Goal: Task Accomplishment & Management: Manage account settings

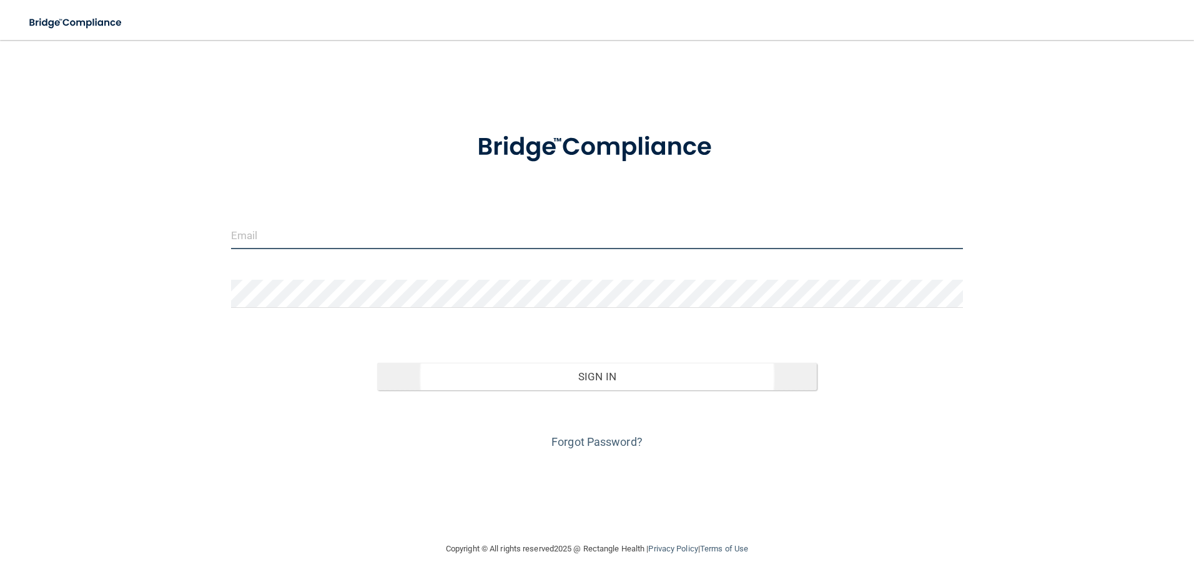
type input "[PERSON_NAME][EMAIL_ADDRESS][PERSON_NAME][DOMAIN_NAME]"
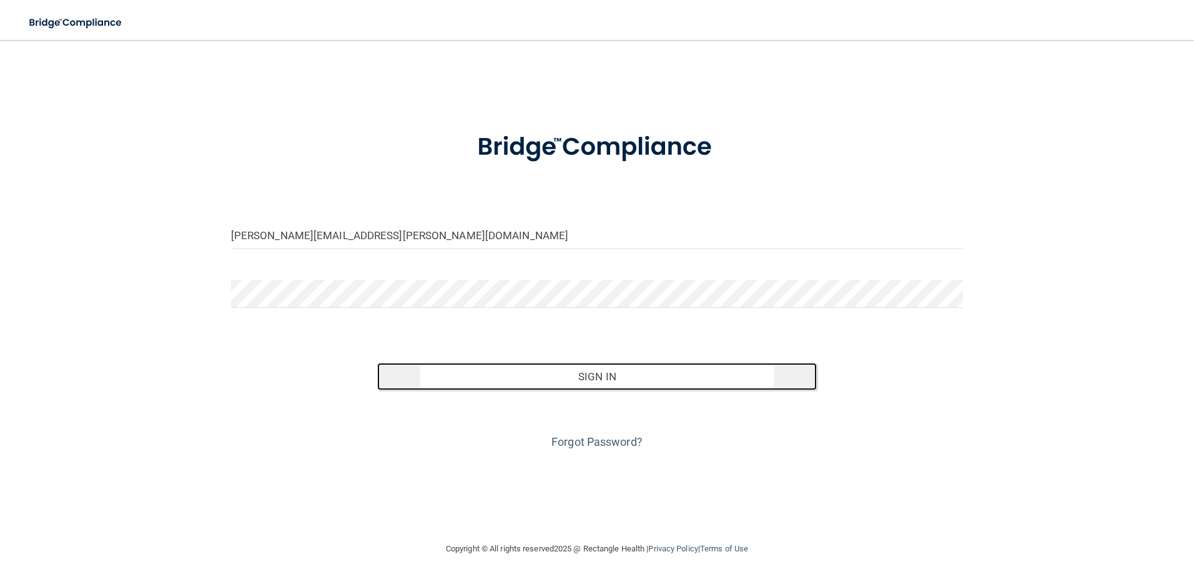
click at [582, 377] on button "Sign In" at bounding box center [597, 376] width 440 height 27
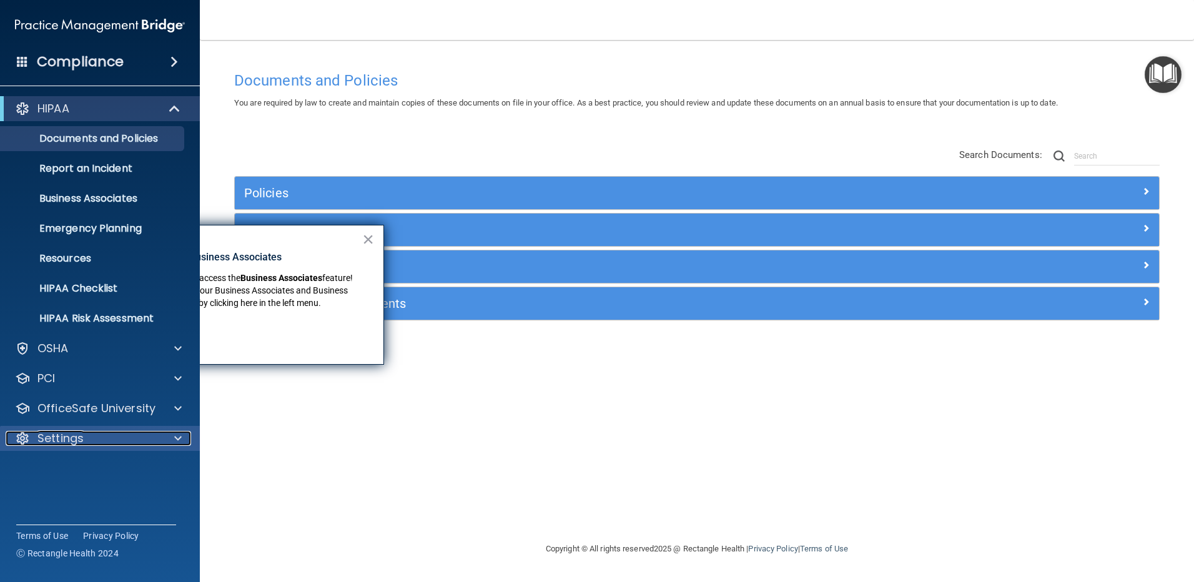
click at [80, 440] on p "Settings" at bounding box center [60, 438] width 46 height 15
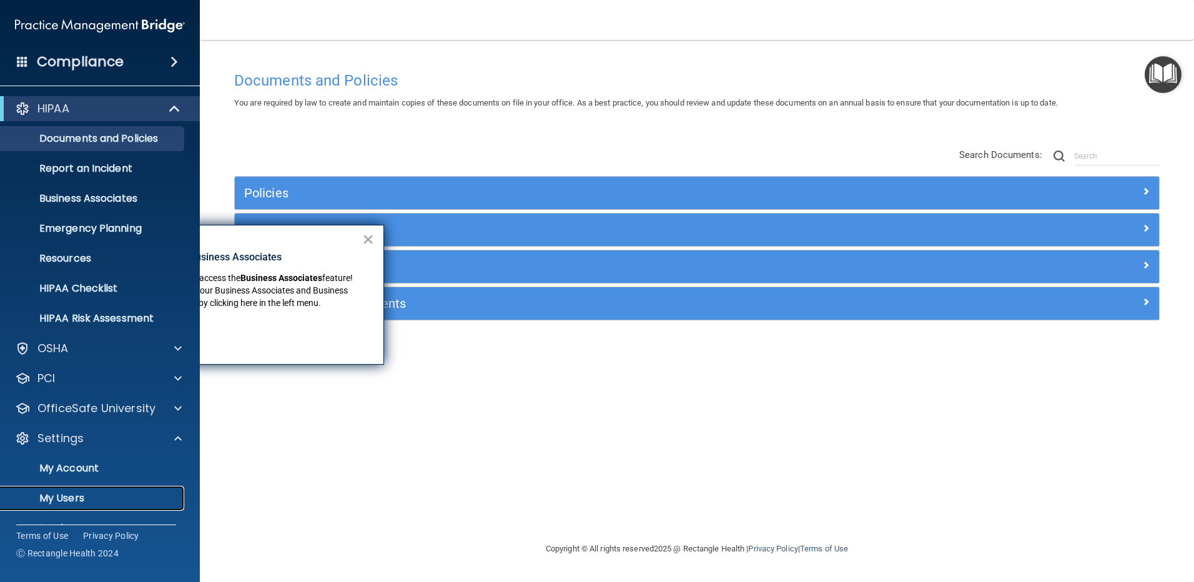
click at [66, 495] on p "My Users" at bounding box center [93, 498] width 170 height 12
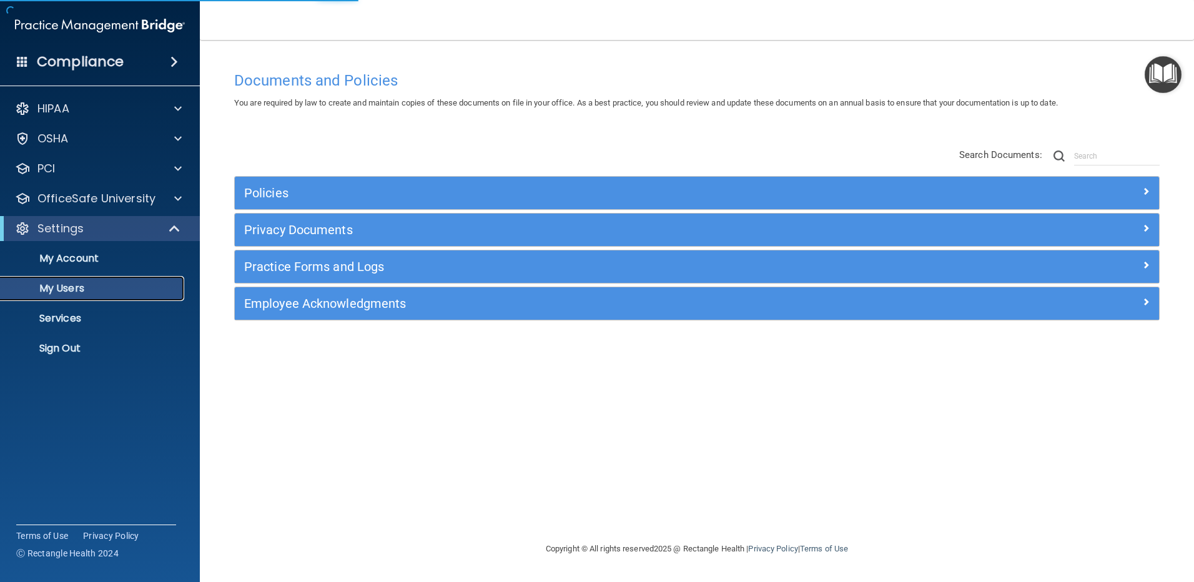
select select "20"
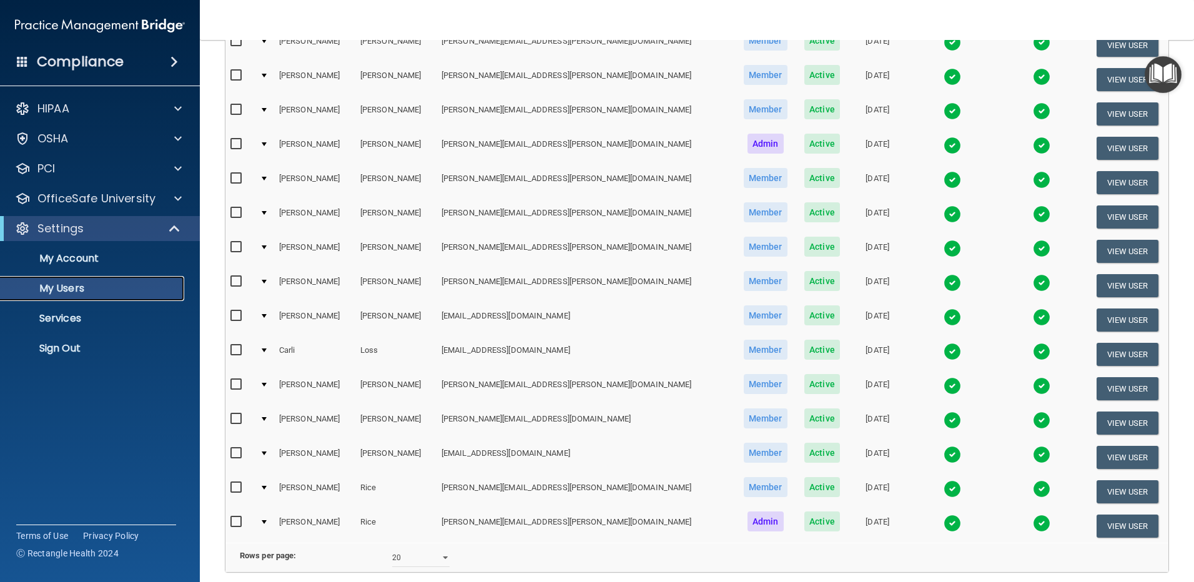
scroll to position [451, 0]
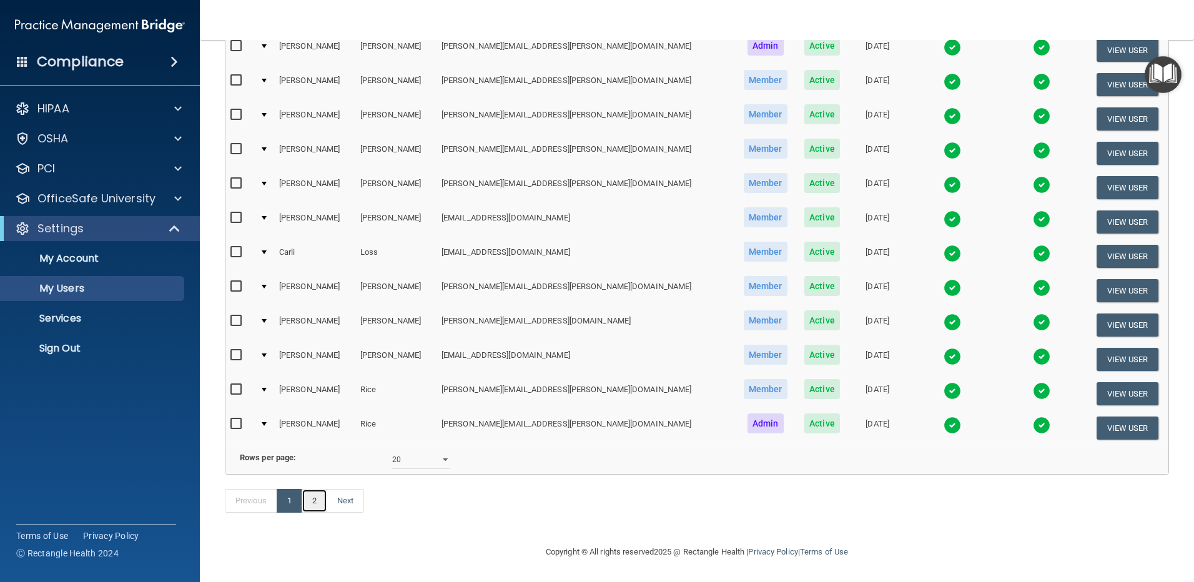
click at [318, 506] on link "2" at bounding box center [315, 501] width 26 height 24
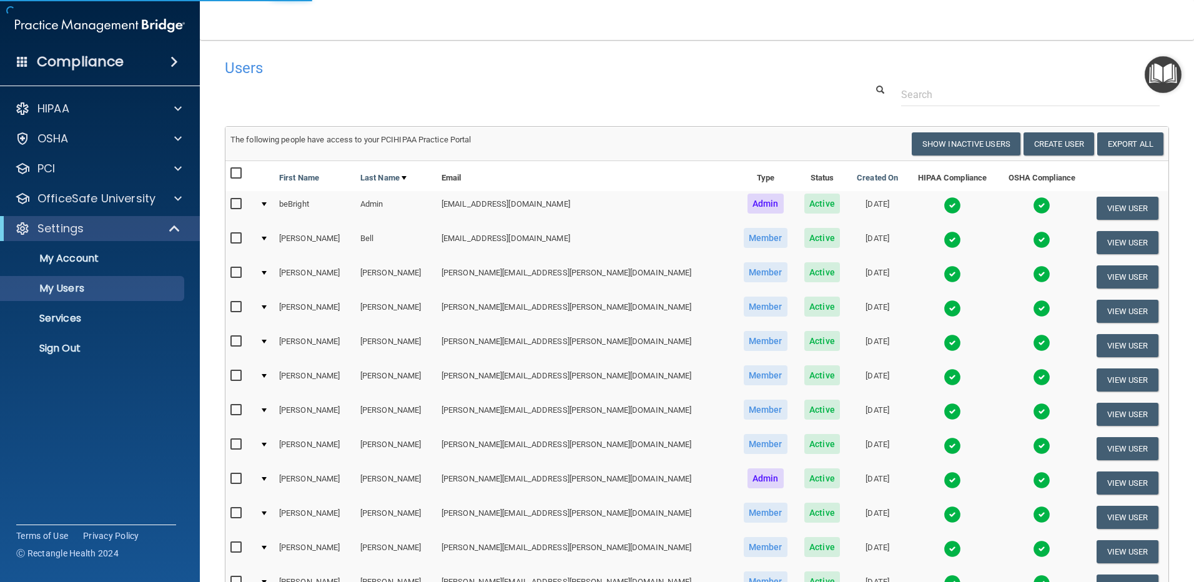
select select "20"
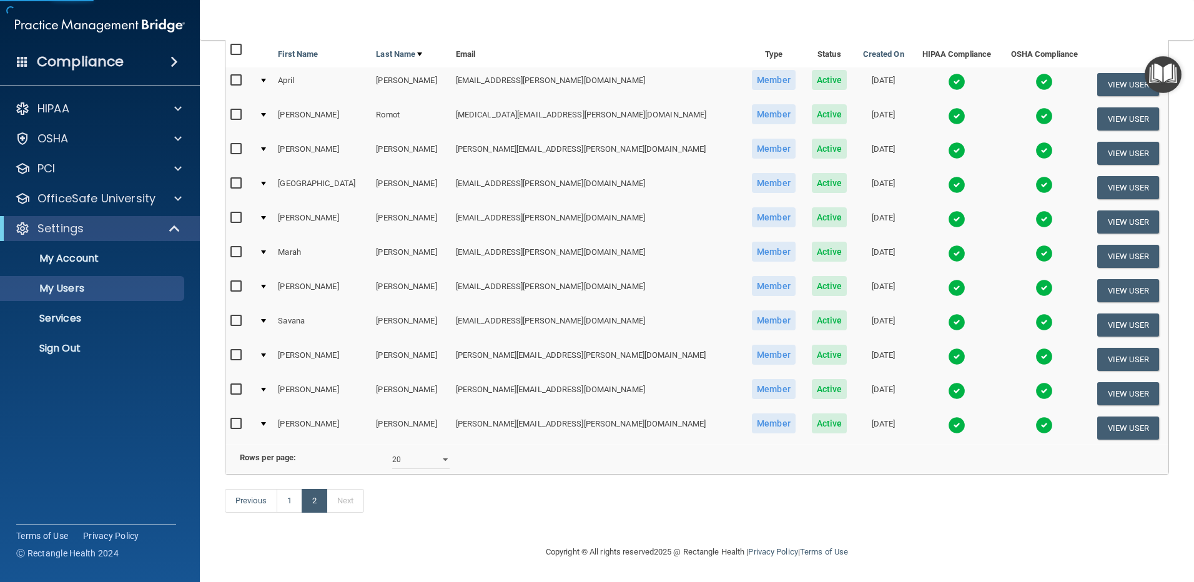
scroll to position [142, 0]
click at [948, 348] on img at bounding box center [956, 356] width 17 height 17
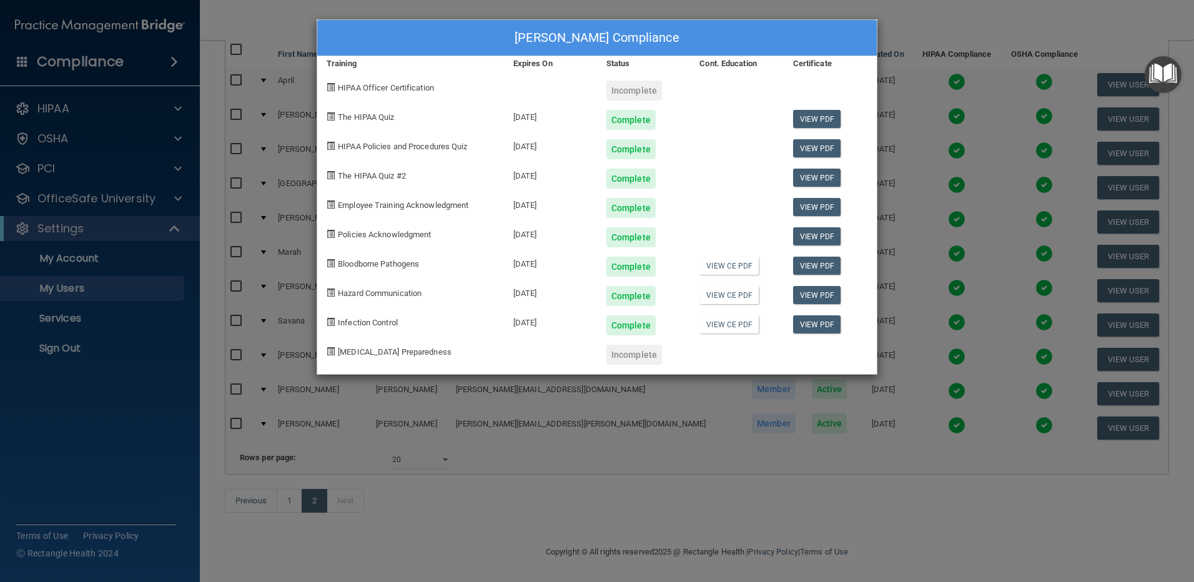
click at [917, 26] on div "[PERSON_NAME] Compliance Training Expires On Status Cont. Education Certificate…" at bounding box center [597, 291] width 1194 height 582
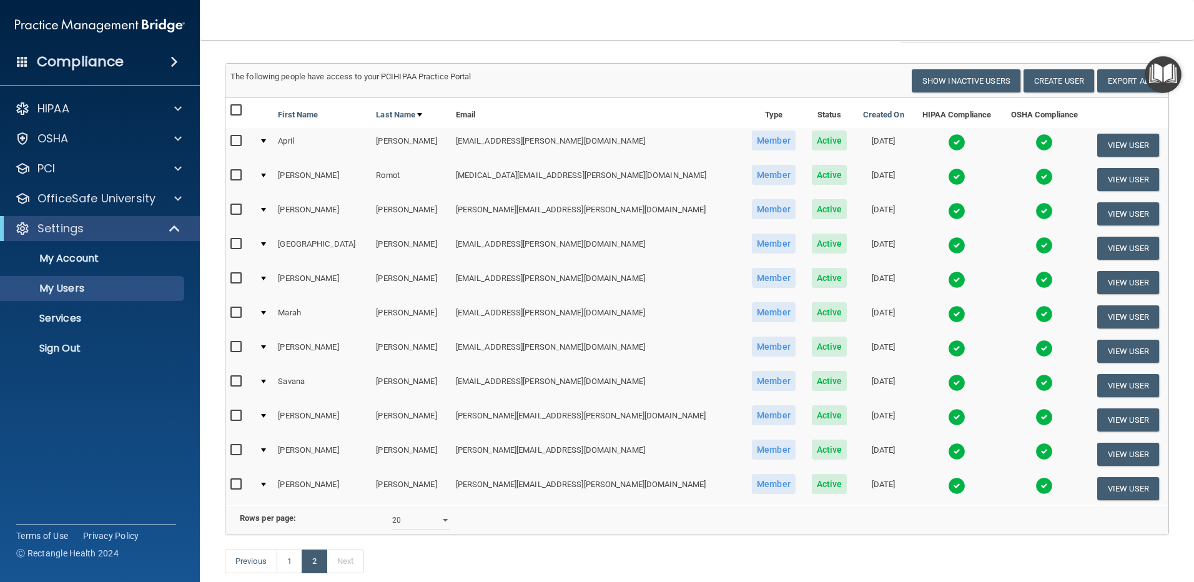
scroll to position [17, 0]
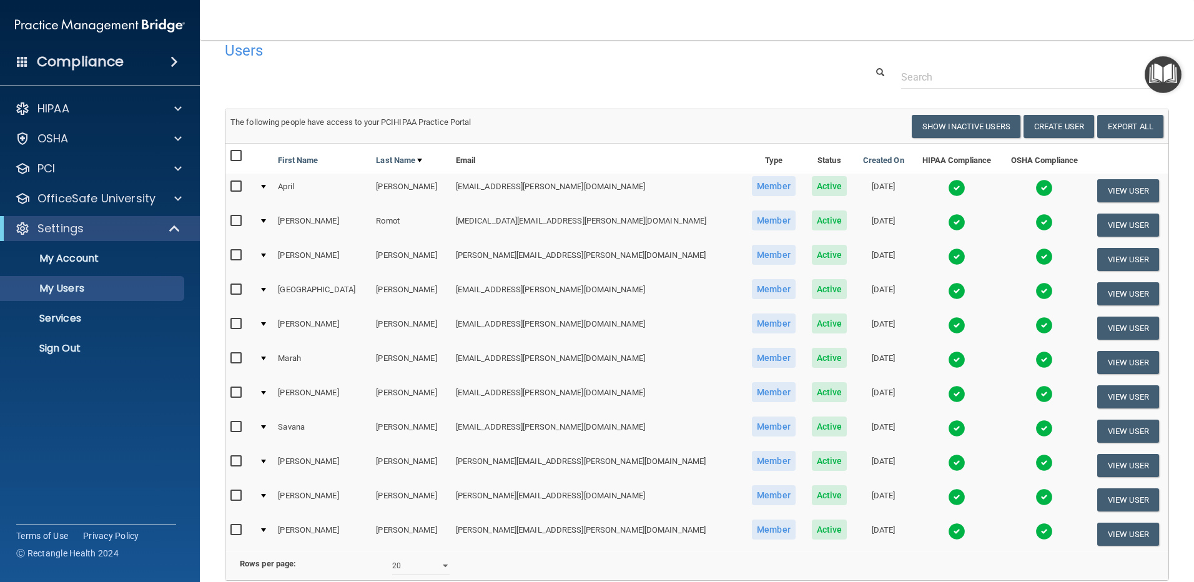
click at [948, 188] on img at bounding box center [956, 187] width 17 height 17
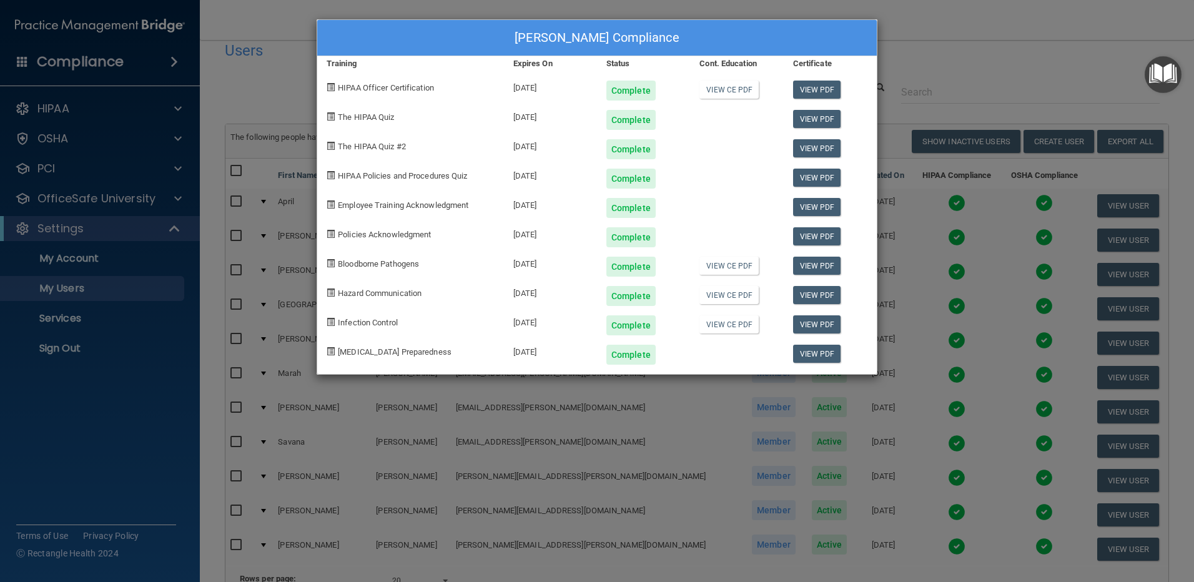
click at [934, 47] on div "[PERSON_NAME] Compliance Training Expires On Status Cont. Education Certificate…" at bounding box center [597, 291] width 1194 height 582
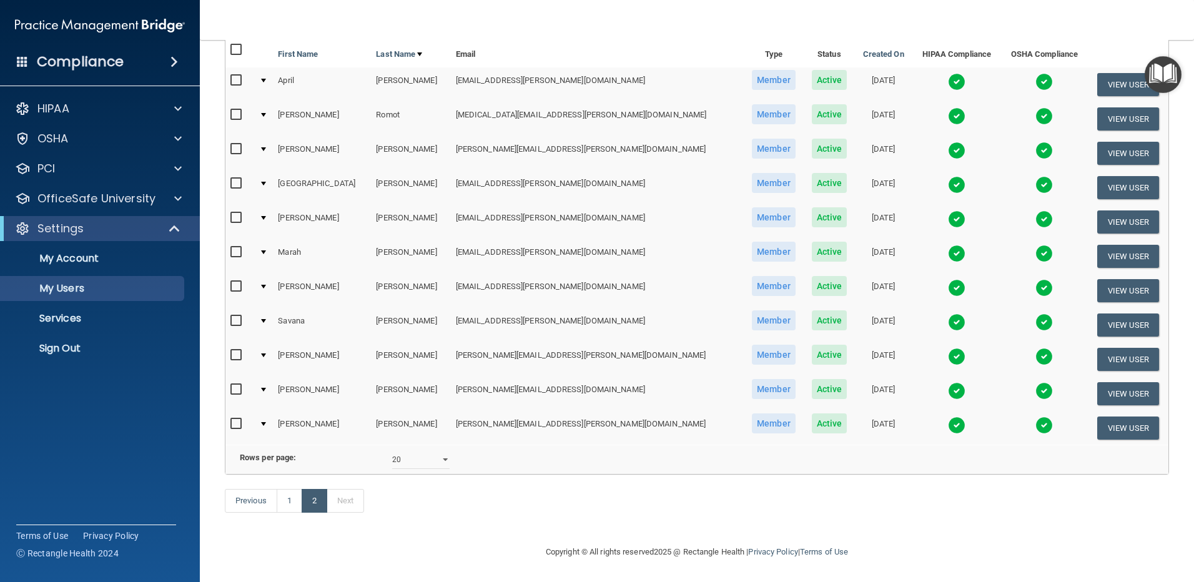
scroll to position [142, 0]
